Goal: Transaction & Acquisition: Purchase product/service

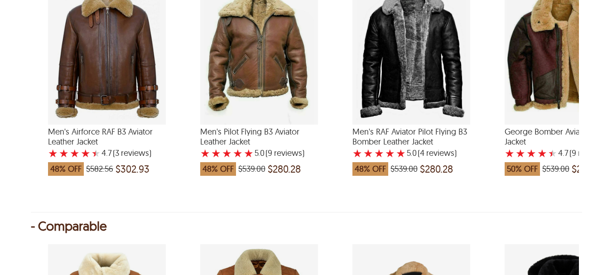
scroll to position [1227, 0]
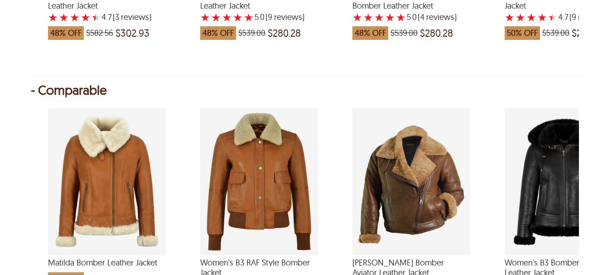
click at [115, 161] on div "Matilda Bomber Leather Jacket which was at a price of $543.84, now after discou…" at bounding box center [107, 181] width 118 height 147
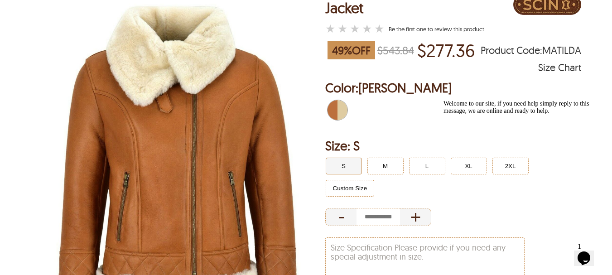
scroll to position [136, 0]
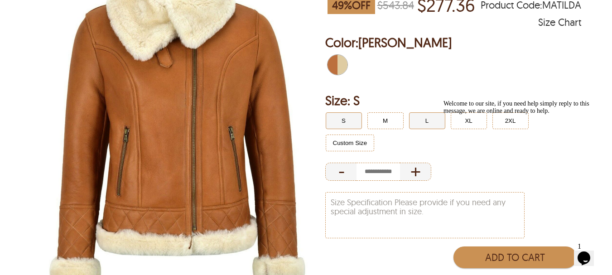
click at [425, 117] on button "L" at bounding box center [427, 120] width 36 height 17
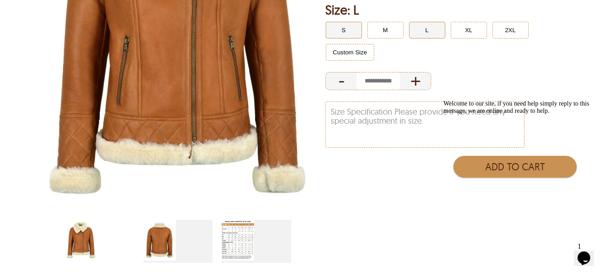
scroll to position [272, 0]
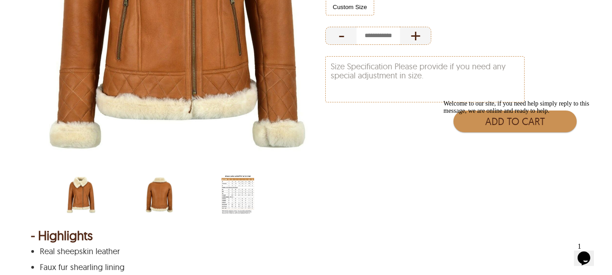
click at [164, 194] on img "scin-13094w-tanbrown-back.jpg" at bounding box center [159, 194] width 33 height 41
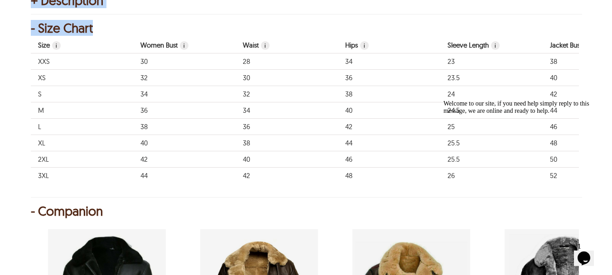
scroll to position [679, 0]
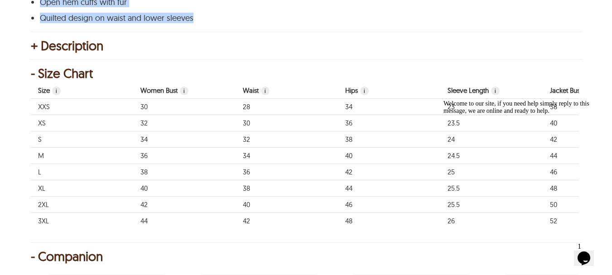
copy div "Highlights Real sheepskin leather Faux fur shearling lining Front zip closure T…"
drag, startPoint x: 39, startPoint y: 51, endPoint x: 264, endPoint y: 17, distance: 227.6
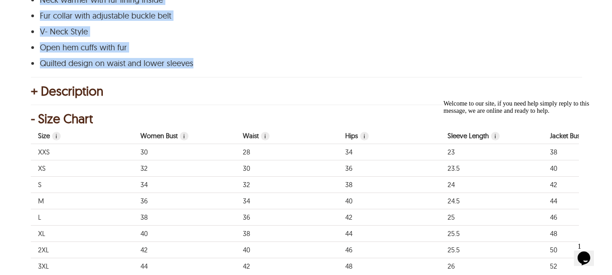
click at [63, 91] on div "+ Description" at bounding box center [306, 91] width 551 height 9
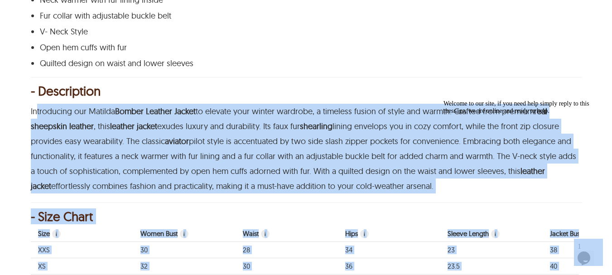
drag, startPoint x: 526, startPoint y: 221, endPoint x: 822, endPoint y: 263, distance: 298.6
click at [378, 166] on span "pilot style is accentuated by two side slash zipper pockets for convenience. Em…" at bounding box center [303, 156] width 545 height 40
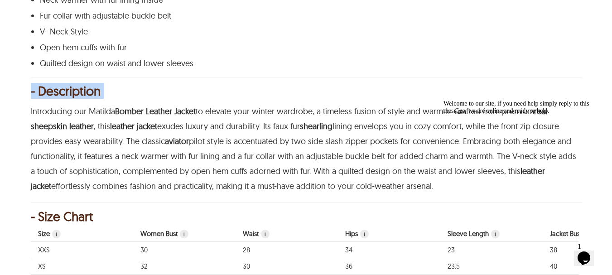
copy div "- Description"
drag, startPoint x: 30, startPoint y: 109, endPoint x: 435, endPoint y: 199, distance: 415.4
click at [435, 199] on div "< Matilda Bomber Leather Jacket 49 % OFF $543.84 $277.36 MATILDA ★ ★ ★ ★ ★ Size…" at bounding box center [306, 211] width 612 height 1547
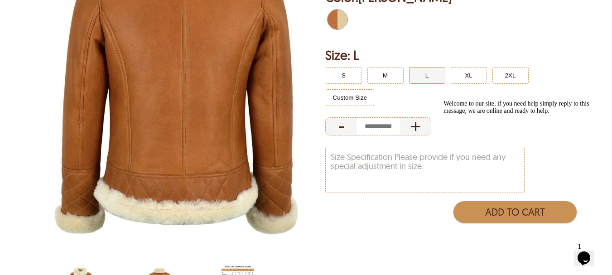
scroll to position [272, 0]
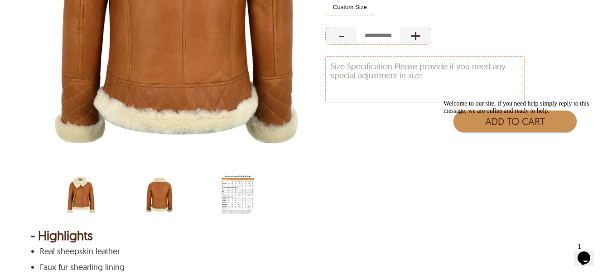
click at [82, 199] on img "scin-13094w-tanbrown.jpg" at bounding box center [81, 194] width 33 height 41
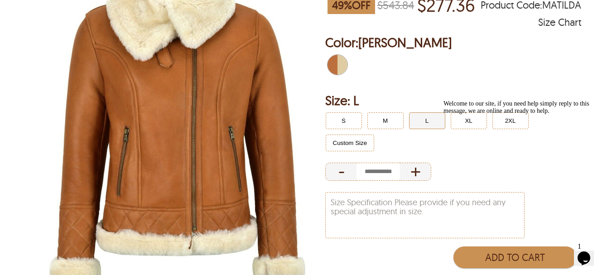
scroll to position [91, 0]
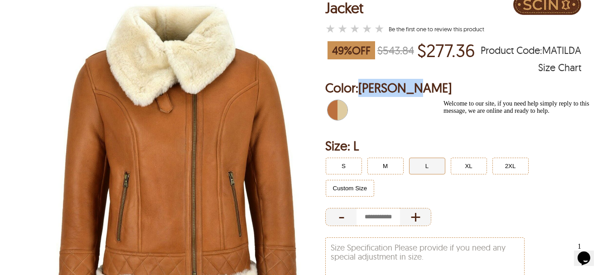
copy span "[PERSON_NAME]"
drag, startPoint x: 363, startPoint y: 87, endPoint x: 427, endPoint y: 82, distance: 64.0
click at [427, 82] on h2 "Color: [PERSON_NAME]" at bounding box center [453, 88] width 256 height 18
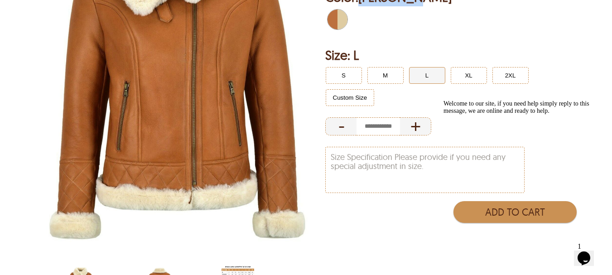
scroll to position [136, 0]
